Goal: Task Accomplishment & Management: Manage account settings

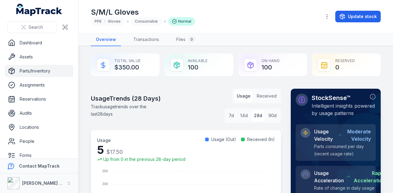
scroll to position [321, 0]
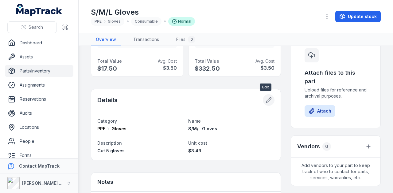
click at [266, 98] on icon at bounding box center [268, 100] width 5 height 5
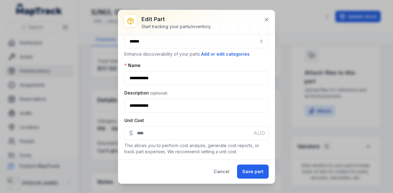
scroll to position [0, 0]
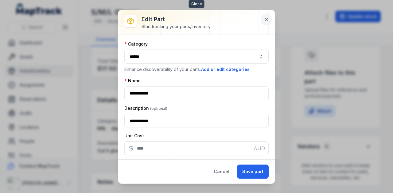
click at [265, 19] on icon at bounding box center [266, 20] width 6 height 6
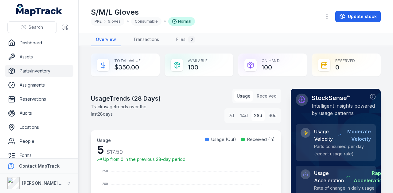
click at [56, 67] on link "Parts/Inventory" at bounding box center [39, 71] width 68 height 12
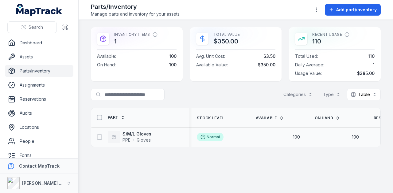
click at [320, 135] on div "100" at bounding box center [336, 137] width 44 height 6
click at [48, 59] on link "Assets" at bounding box center [39, 57] width 68 height 12
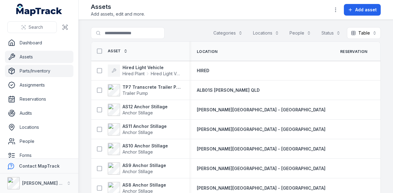
click at [45, 71] on link "Parts/Inventory" at bounding box center [39, 71] width 68 height 12
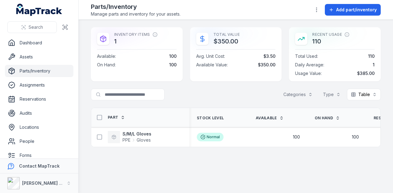
click at [51, 72] on link "Parts/Inventory" at bounding box center [39, 71] width 68 height 12
click at [102, 137] on icon at bounding box center [99, 137] width 6 height 6
click at [265, 178] on icon "button" at bounding box center [262, 179] width 6 height 6
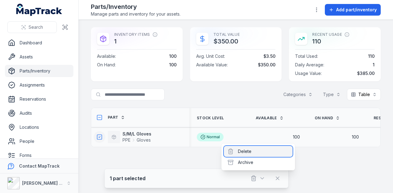
click at [266, 150] on div "Delete" at bounding box center [258, 151] width 69 height 11
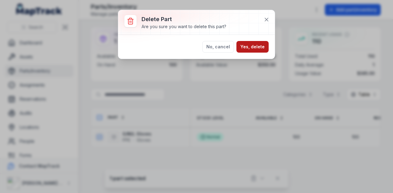
click at [256, 47] on button "Yes, delete" at bounding box center [252, 47] width 32 height 12
